Goal: Transaction & Acquisition: Purchase product/service

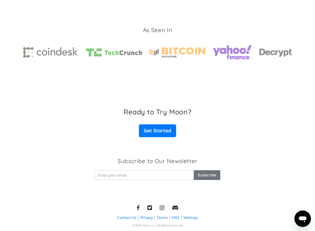
scroll to position [770, 0]
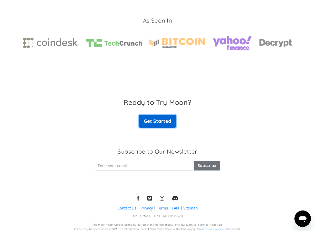
click at [159, 123] on link "Get Started" at bounding box center [157, 121] width 37 height 13
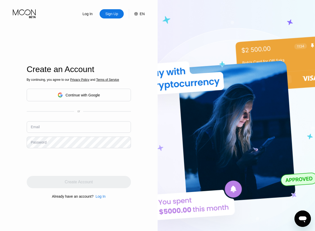
click at [202, 26] on img at bounding box center [237, 127] width 158 height 254
click at [101, 94] on div "Continue with Google" at bounding box center [79, 95] width 104 height 13
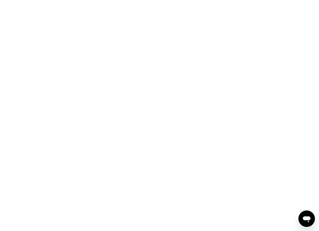
click at [263, 55] on div at bounding box center [159, 115] width 319 height 231
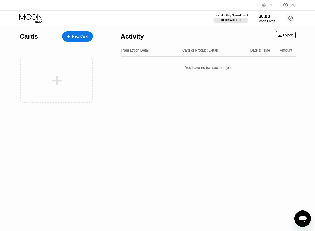
click at [260, 69] on div "You have no transactions yet" at bounding box center [208, 68] width 175 height 14
click at [81, 34] on div "New Card" at bounding box center [80, 36] width 16 height 4
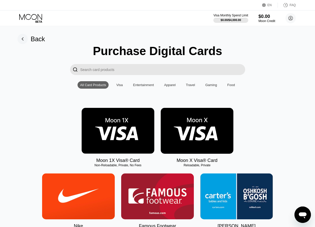
click at [118, 127] on img at bounding box center [118, 131] width 73 height 46
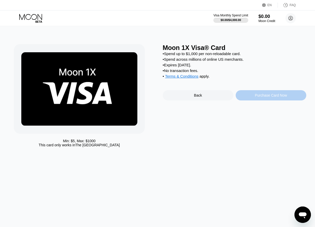
click at [270, 98] on div "Purchase Card Now" at bounding box center [271, 95] width 32 height 4
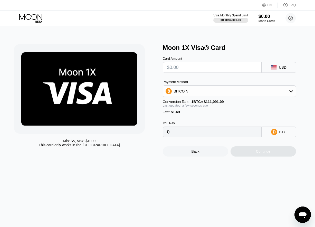
click at [221, 68] on input "text" at bounding box center [212, 67] width 90 height 10
click at [275, 68] on rect at bounding box center [274, 67] width 6 height 4
click at [193, 97] on div "BITCOIN" at bounding box center [229, 91] width 133 height 10
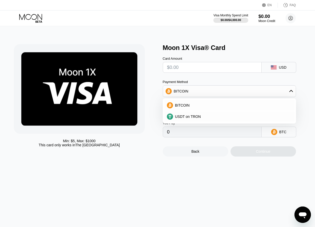
click at [193, 82] on div "Payment Method" at bounding box center [229, 82] width 133 height 4
click at [199, 40] on div "Min: $ 5 , Max: $ 1000 This card only works in The United States Moon 1X Visa® …" at bounding box center [157, 126] width 319 height 201
